Goal: Task Accomplishment & Management: Use online tool/utility

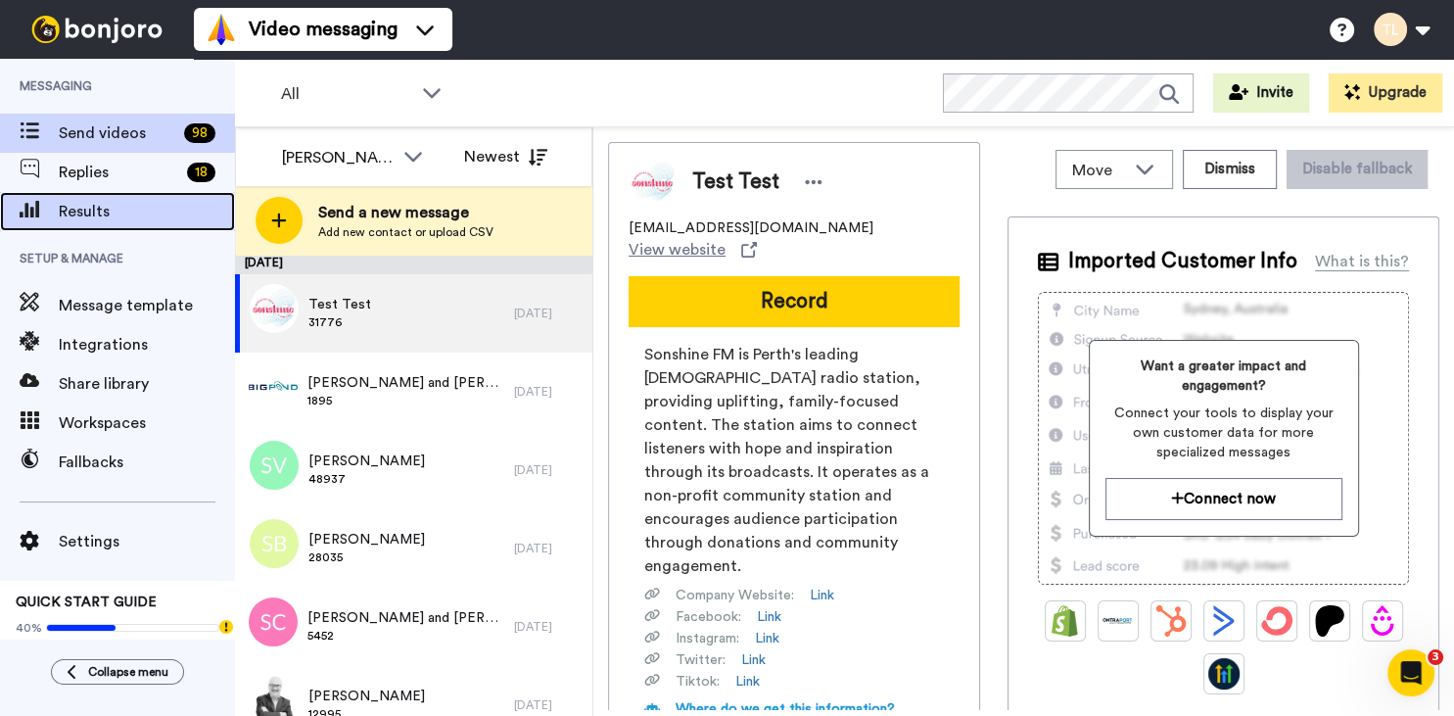
click at [70, 213] on span "Results" at bounding box center [147, 212] width 176 height 24
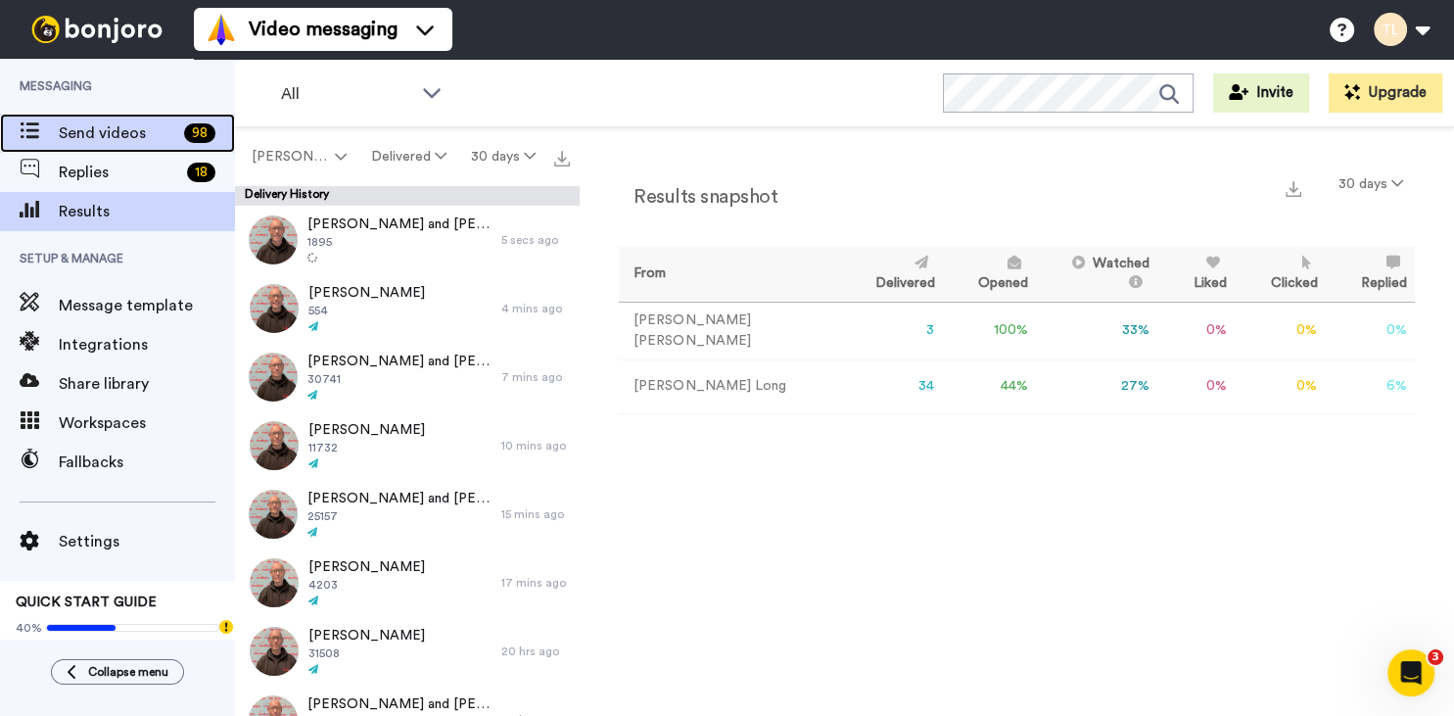
click at [84, 144] on span "Send videos" at bounding box center [118, 133] width 118 height 24
click at [66, 133] on span "Send videos" at bounding box center [118, 133] width 118 height 24
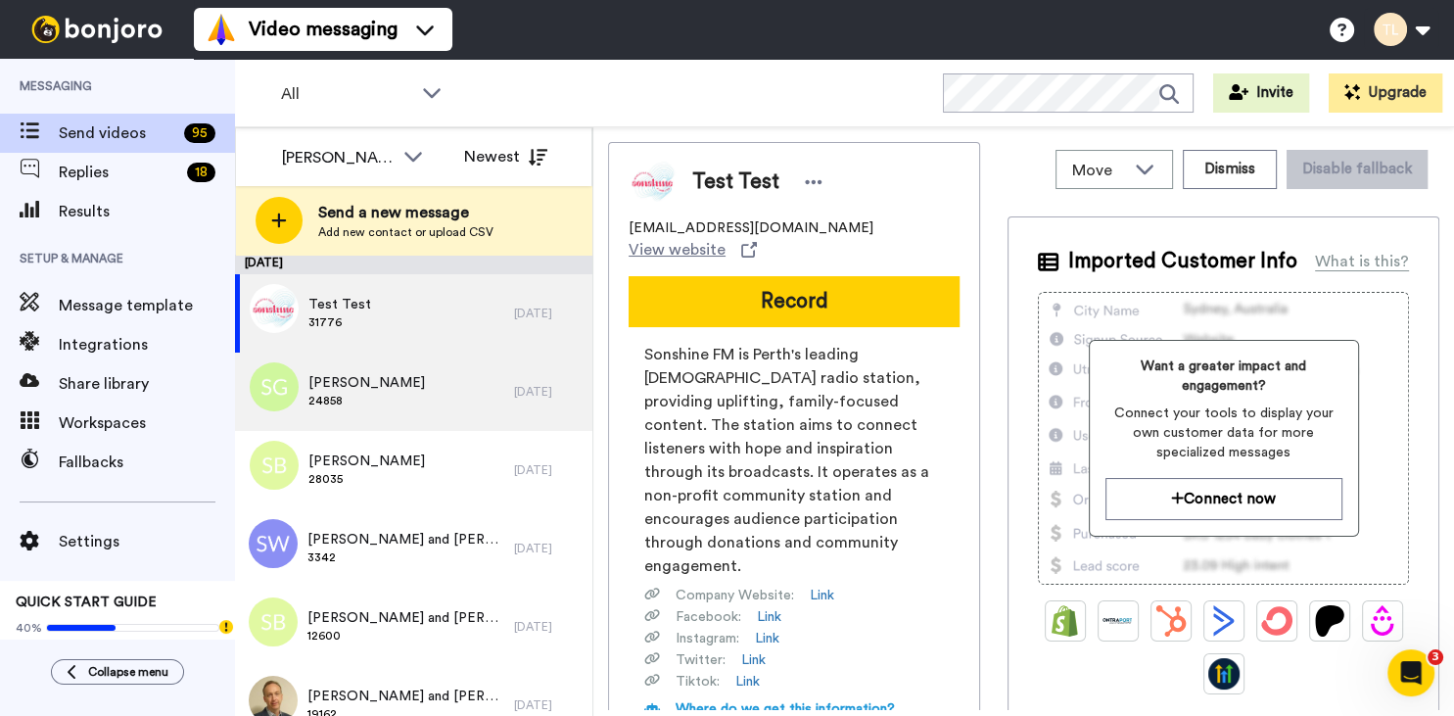
click at [438, 404] on div "Steve Goliger 24858" at bounding box center [374, 392] width 279 height 78
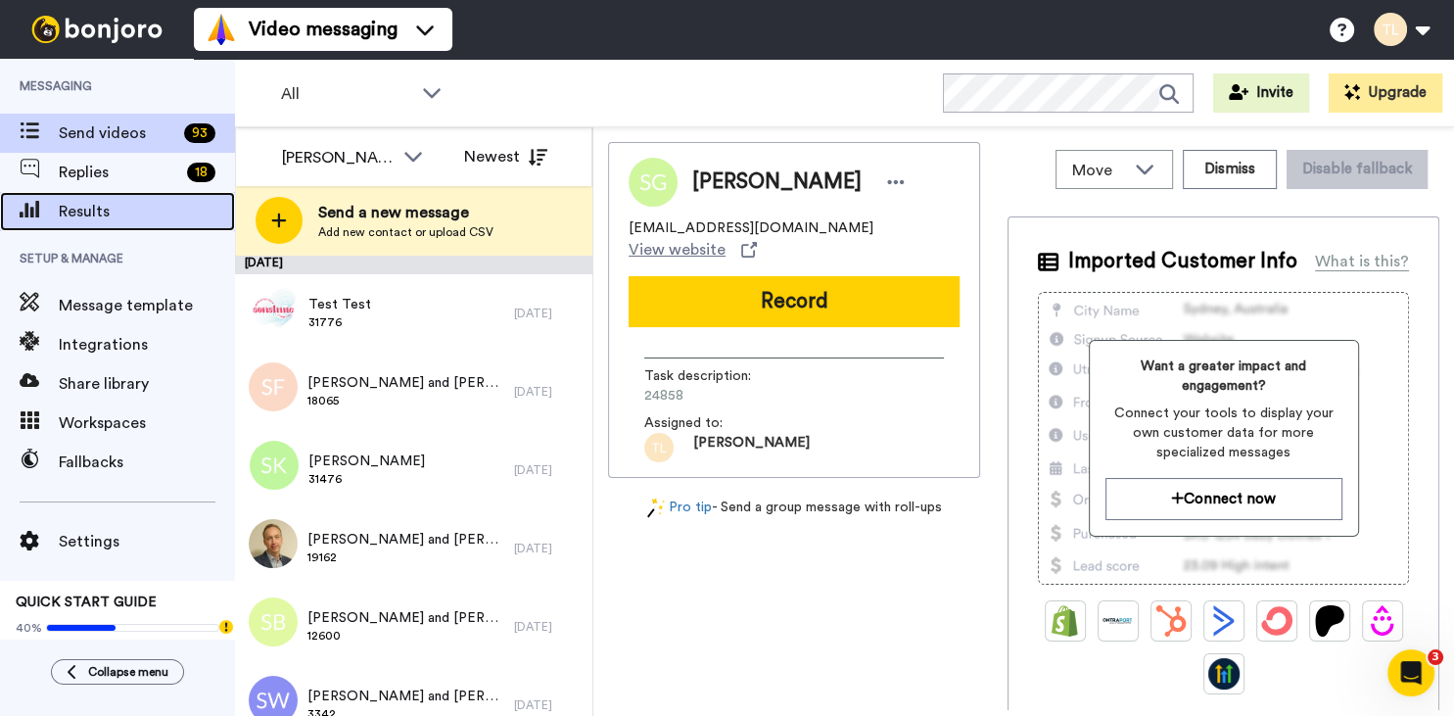
click at [67, 213] on span "Results" at bounding box center [147, 212] width 176 height 24
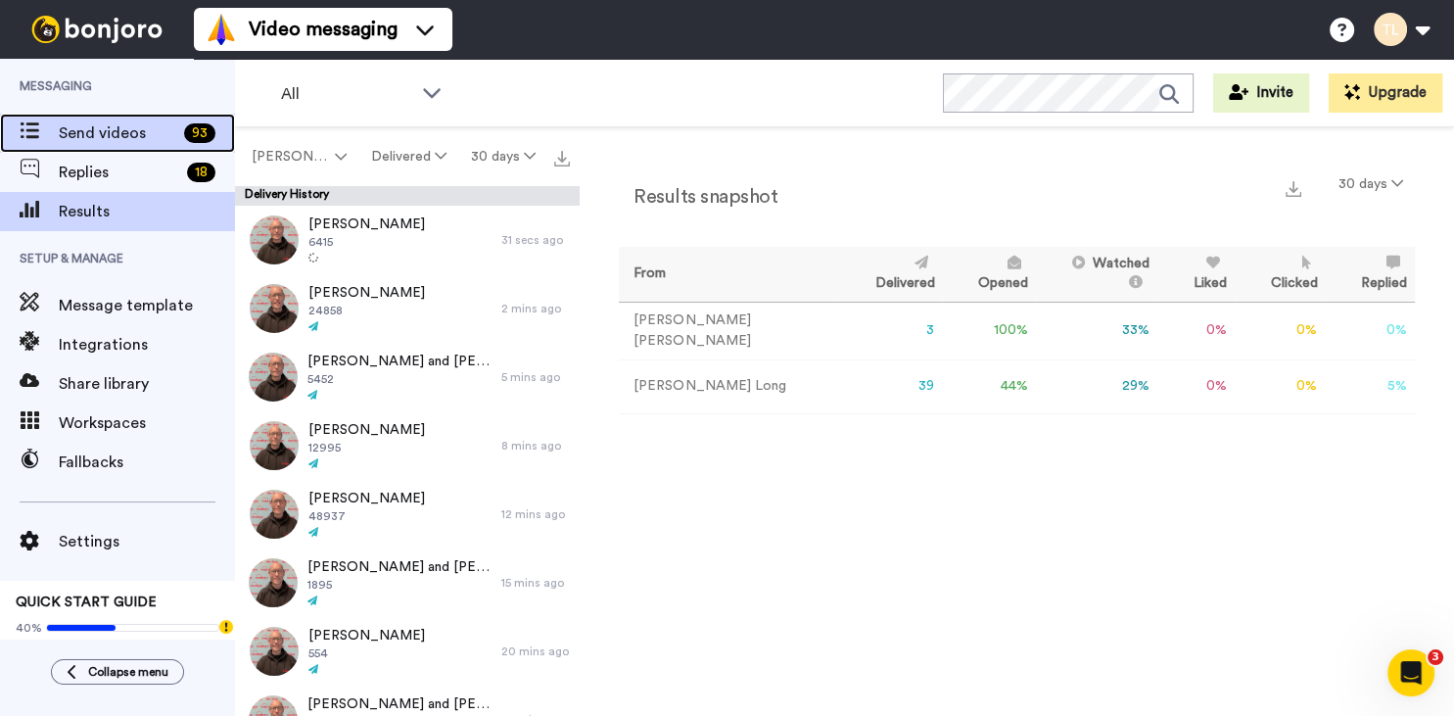
click at [69, 133] on span "Send videos" at bounding box center [118, 133] width 118 height 24
